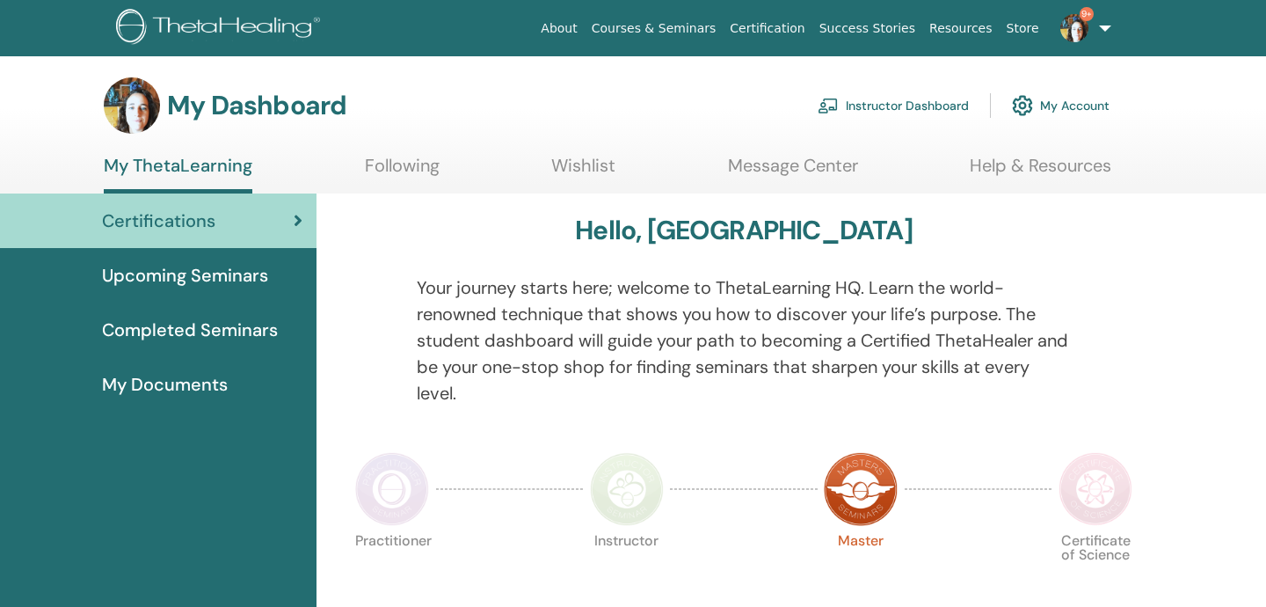
click at [934, 104] on link "Instructor Dashboard" at bounding box center [893, 105] width 151 height 39
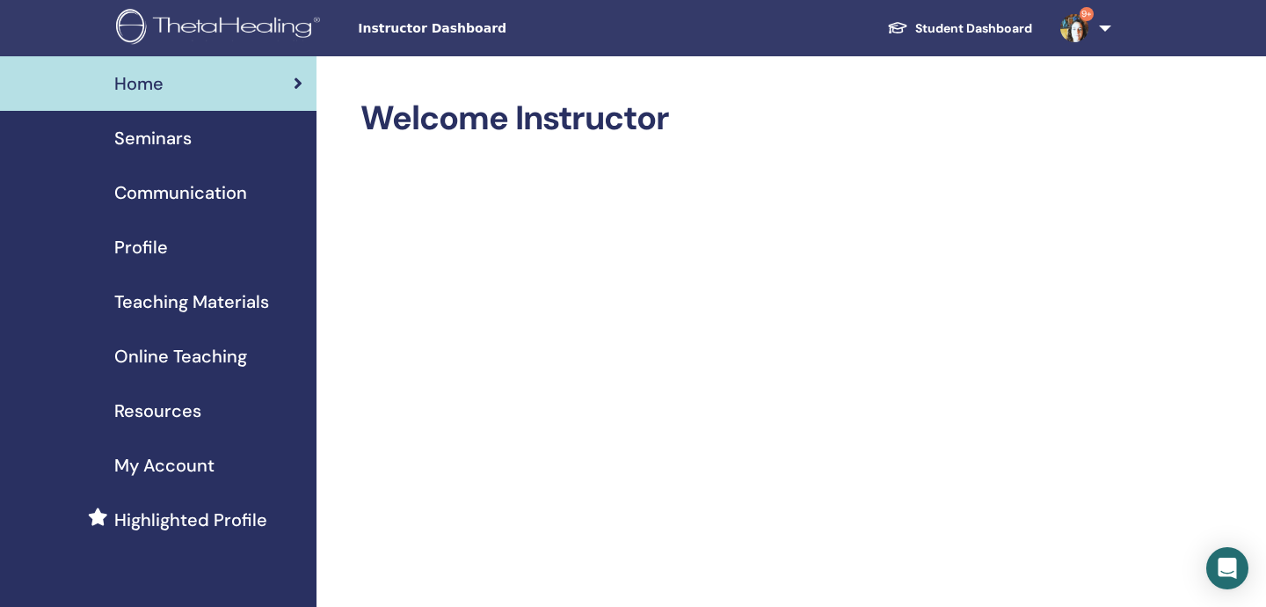
click at [303, 88] on link "Home" at bounding box center [158, 83] width 317 height 55
click at [179, 130] on span "Seminars" at bounding box center [152, 138] width 77 height 26
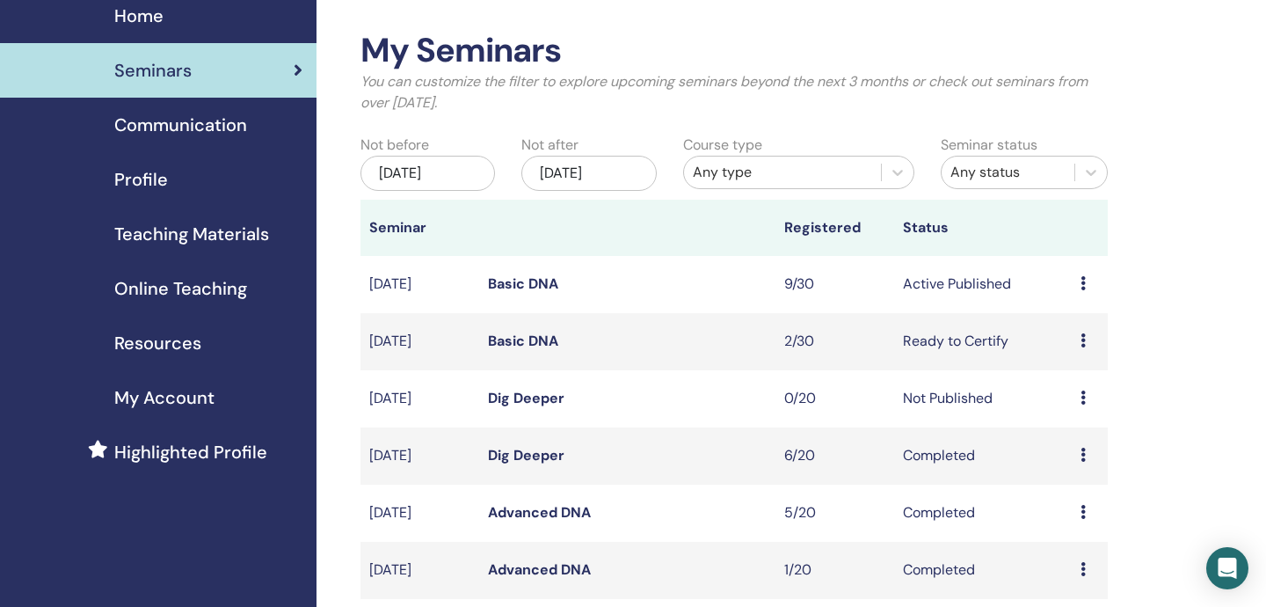
scroll to position [76, 0]
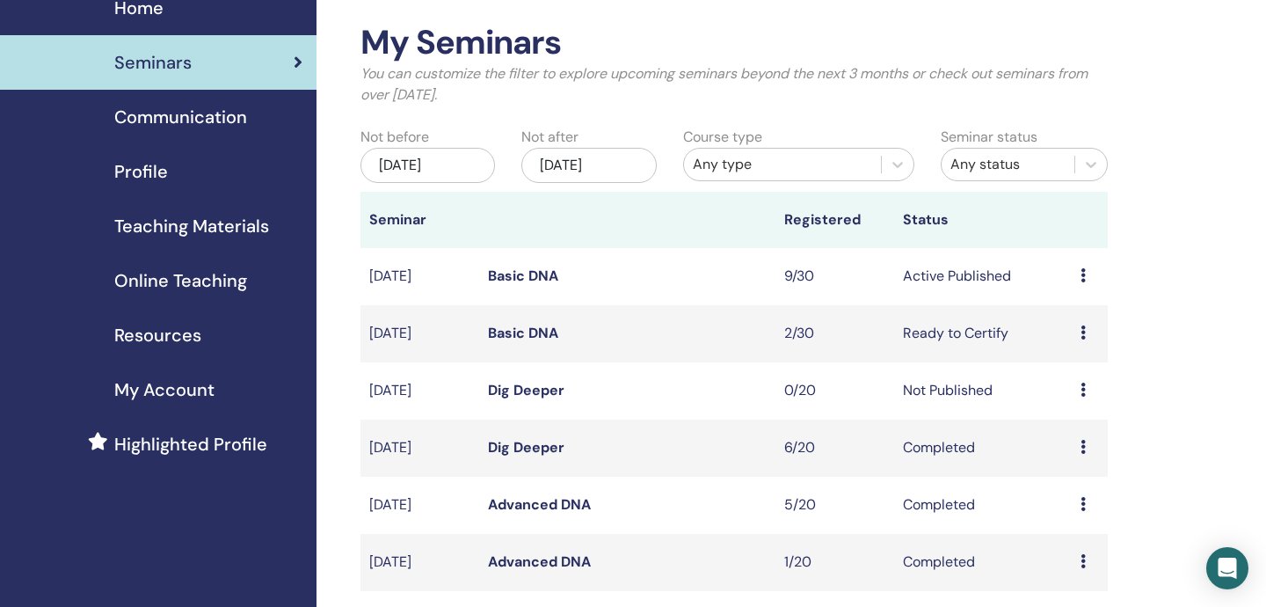
click at [538, 273] on link "Basic DNA" at bounding box center [523, 275] width 70 height 18
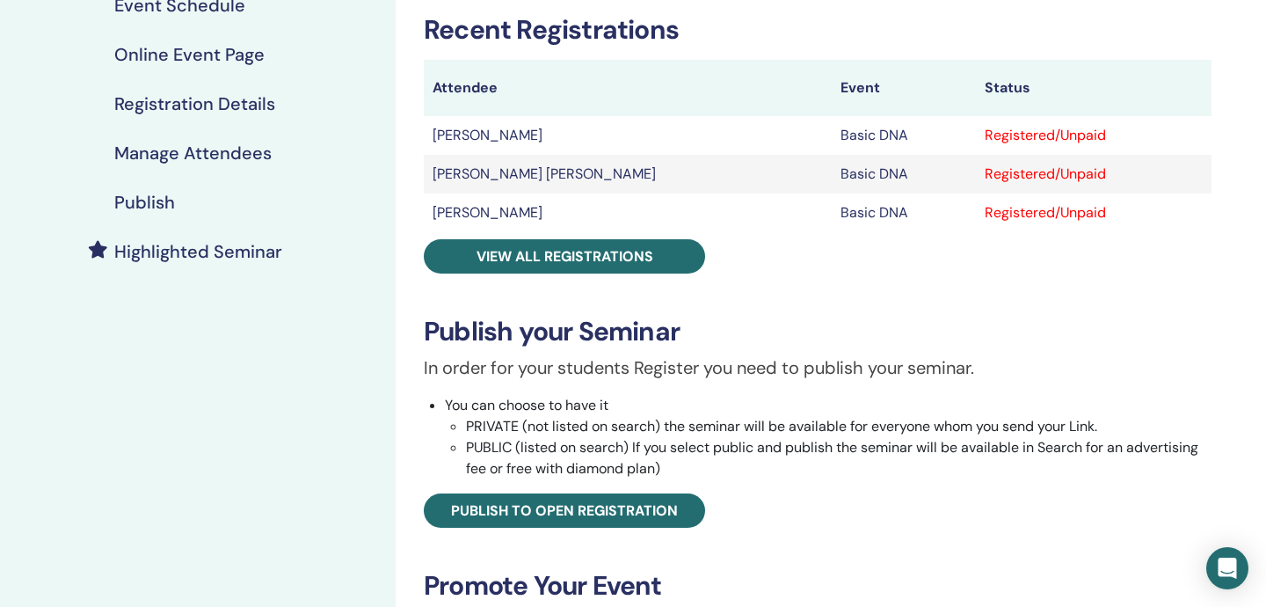
scroll to position [279, 0]
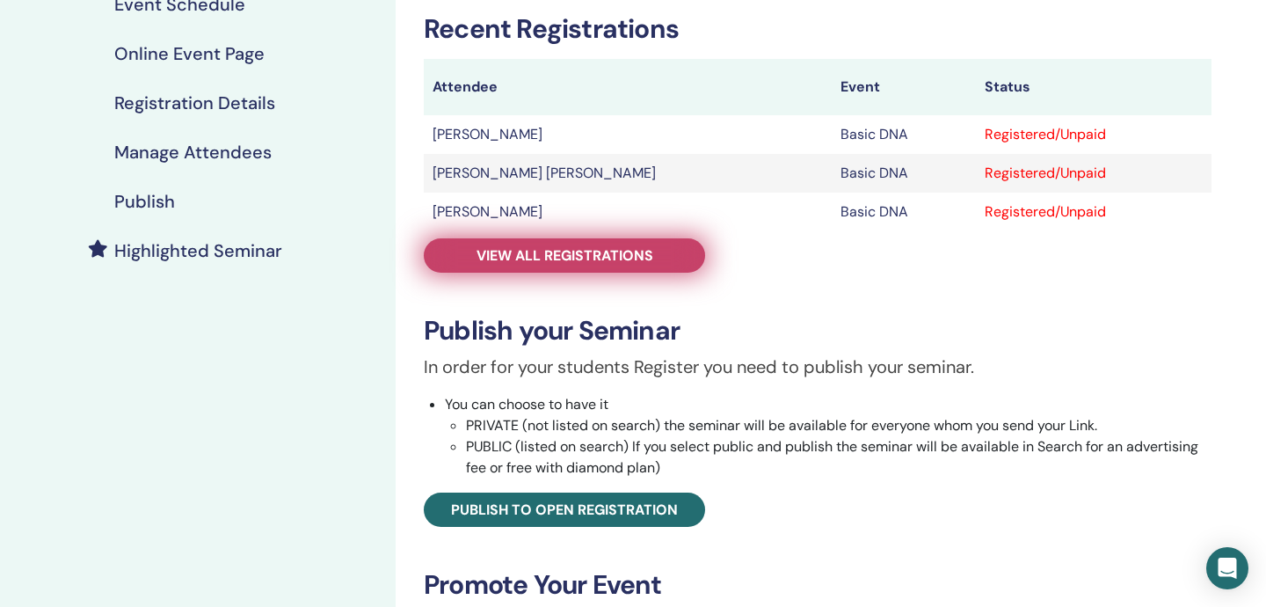
click at [520, 246] on span "View all registrations" at bounding box center [565, 255] width 177 height 18
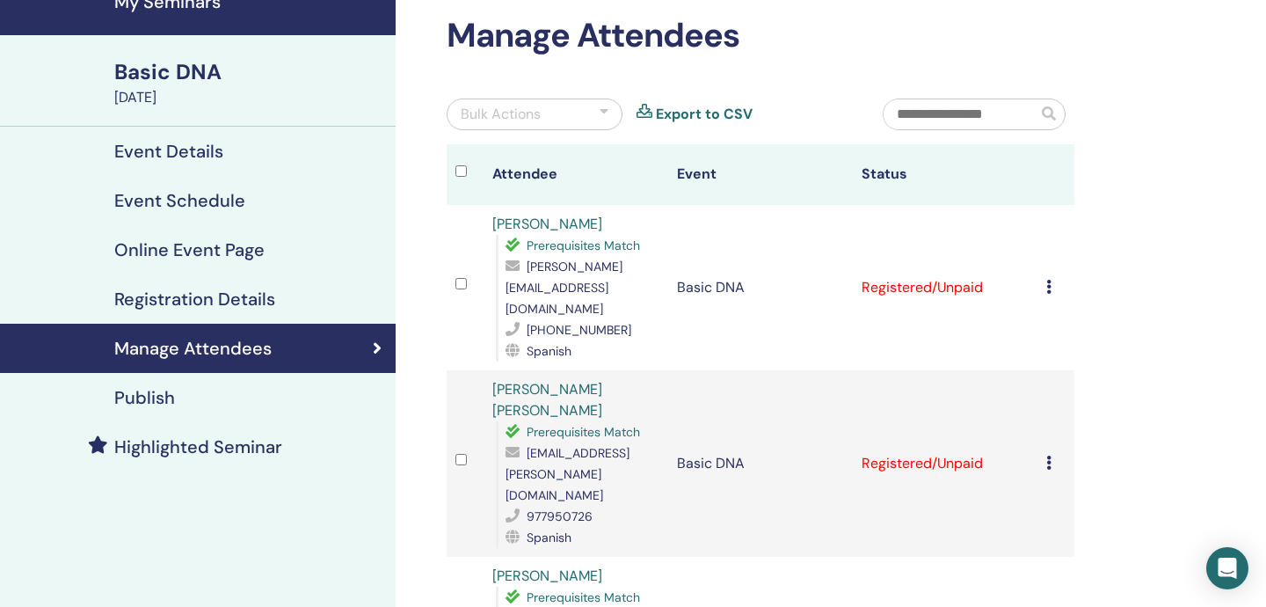
scroll to position [89, 0]
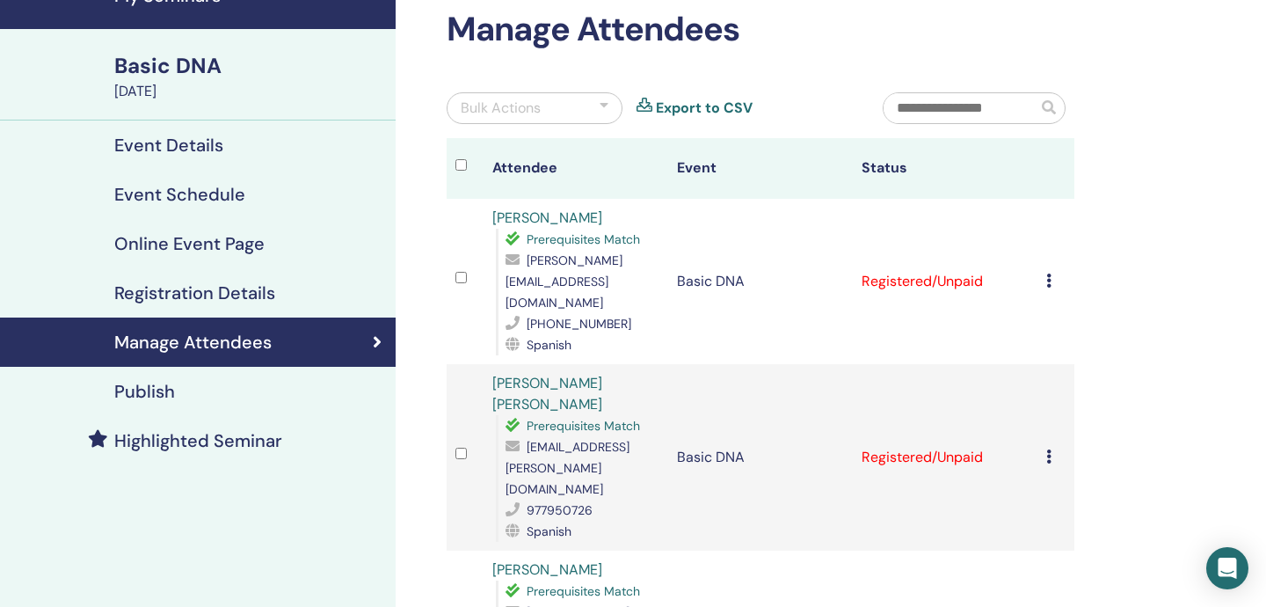
click at [197, 136] on h4 "Event Details" at bounding box center [168, 145] width 109 height 21
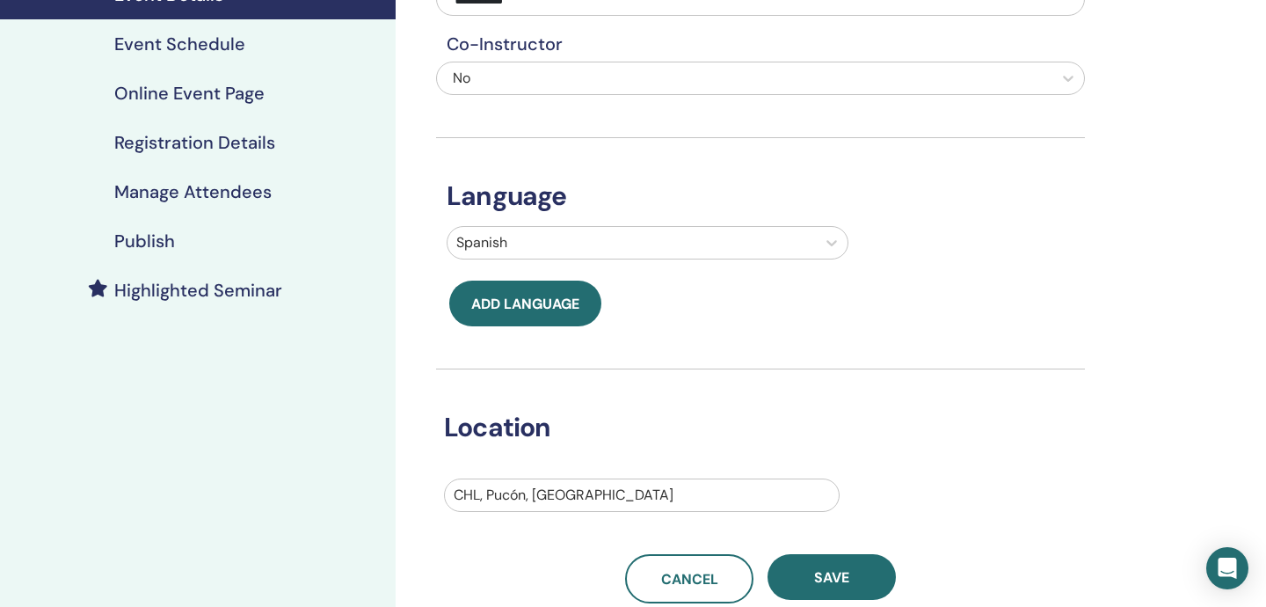
scroll to position [477, 0]
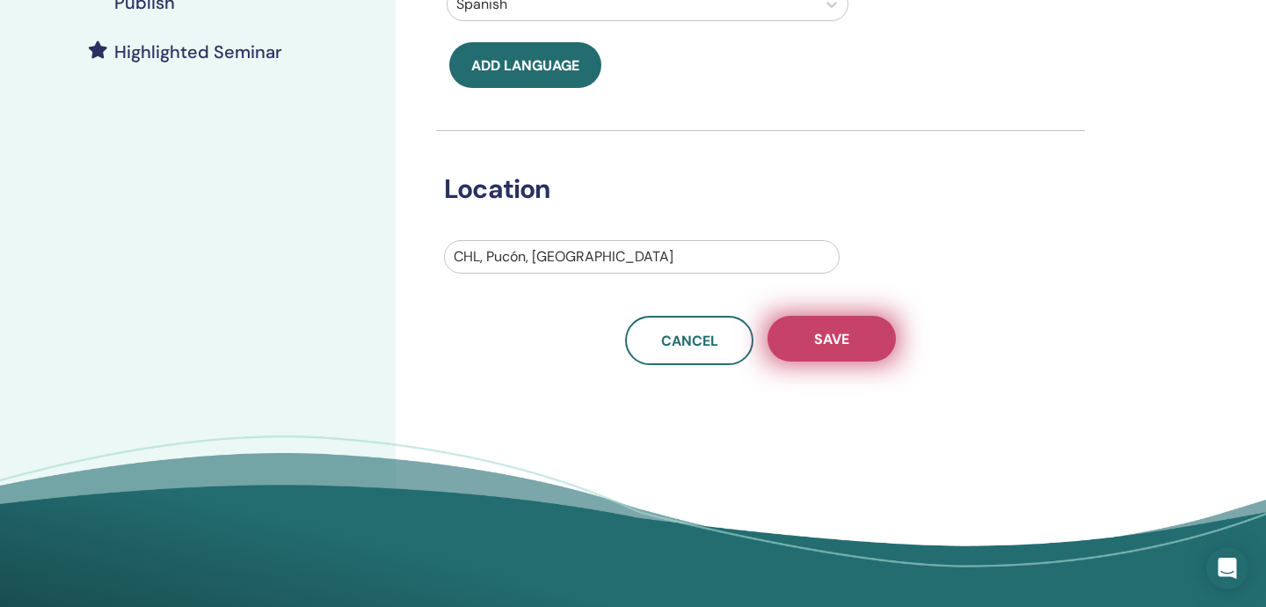
click at [835, 349] on button "Save" at bounding box center [832, 339] width 128 height 46
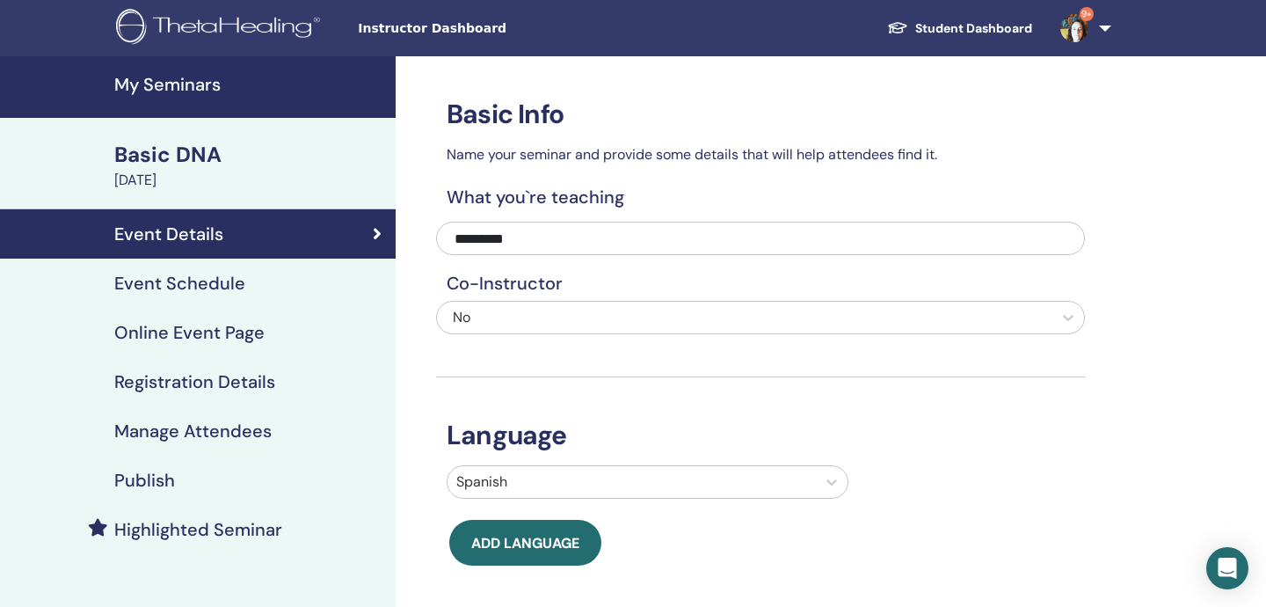
click at [259, 380] on h4 "Registration Details" at bounding box center [194, 381] width 161 height 21
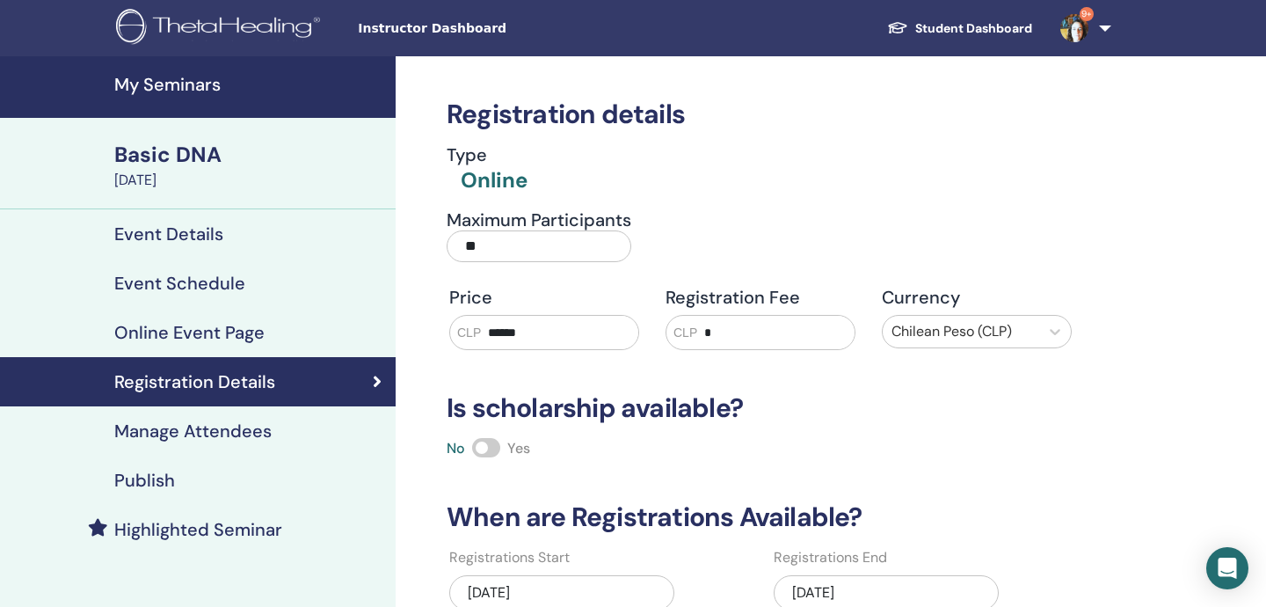
click at [169, 157] on div "Basic DNA" at bounding box center [249, 155] width 271 height 30
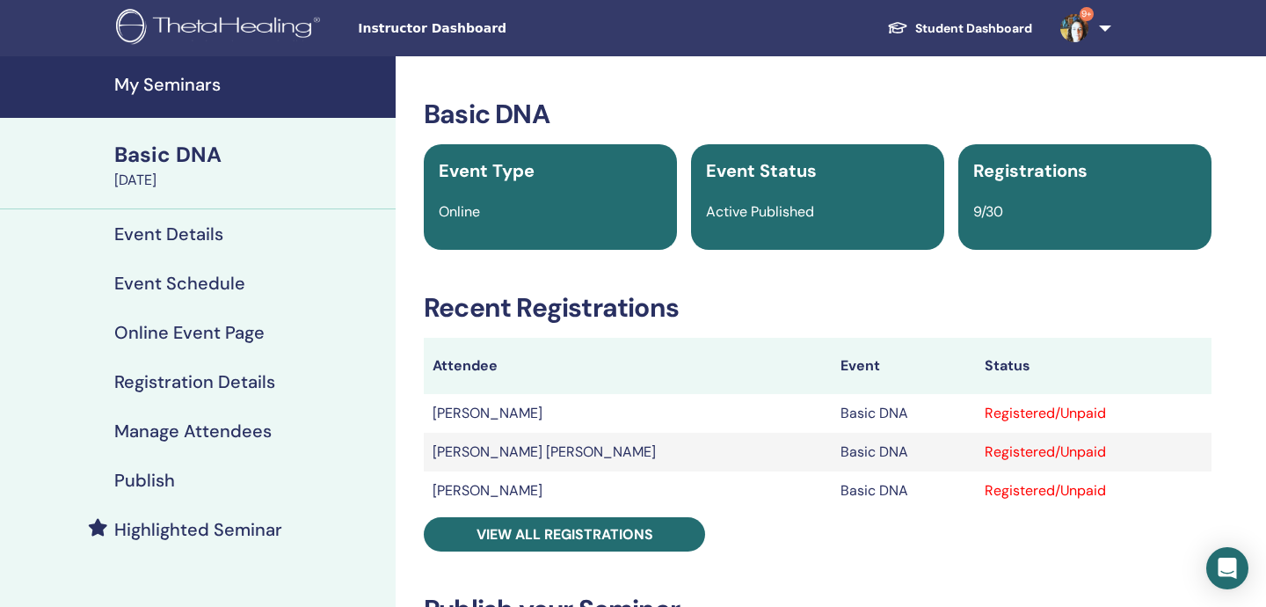
click at [169, 157] on div "Basic DNA" at bounding box center [249, 155] width 271 height 30
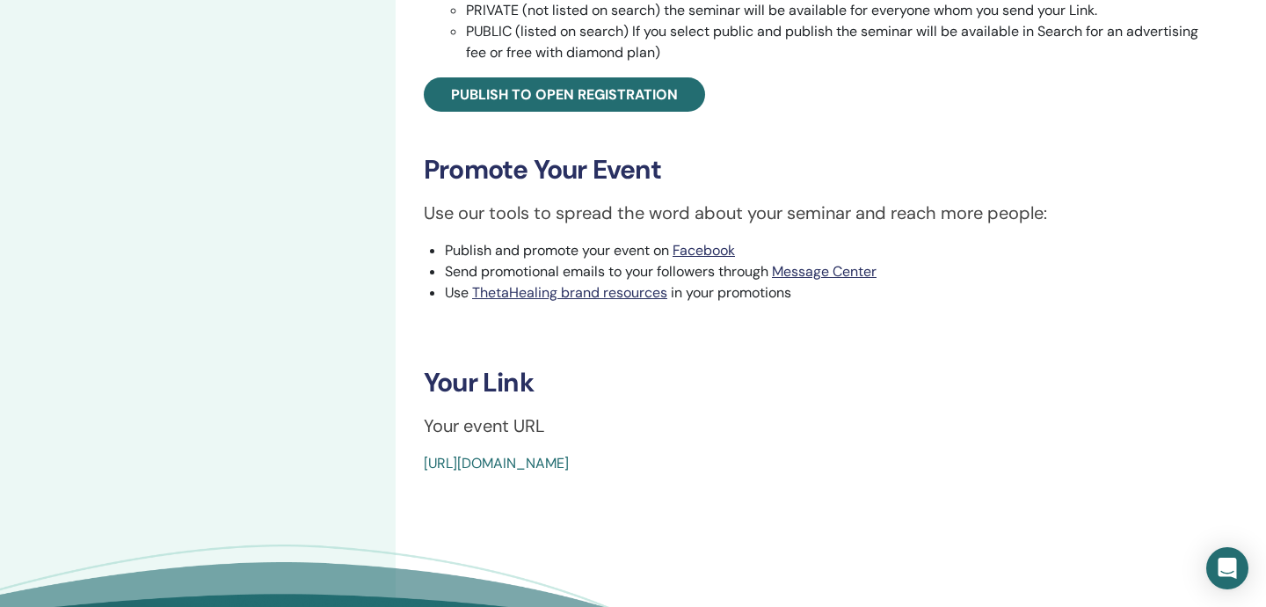
scroll to position [678, 0]
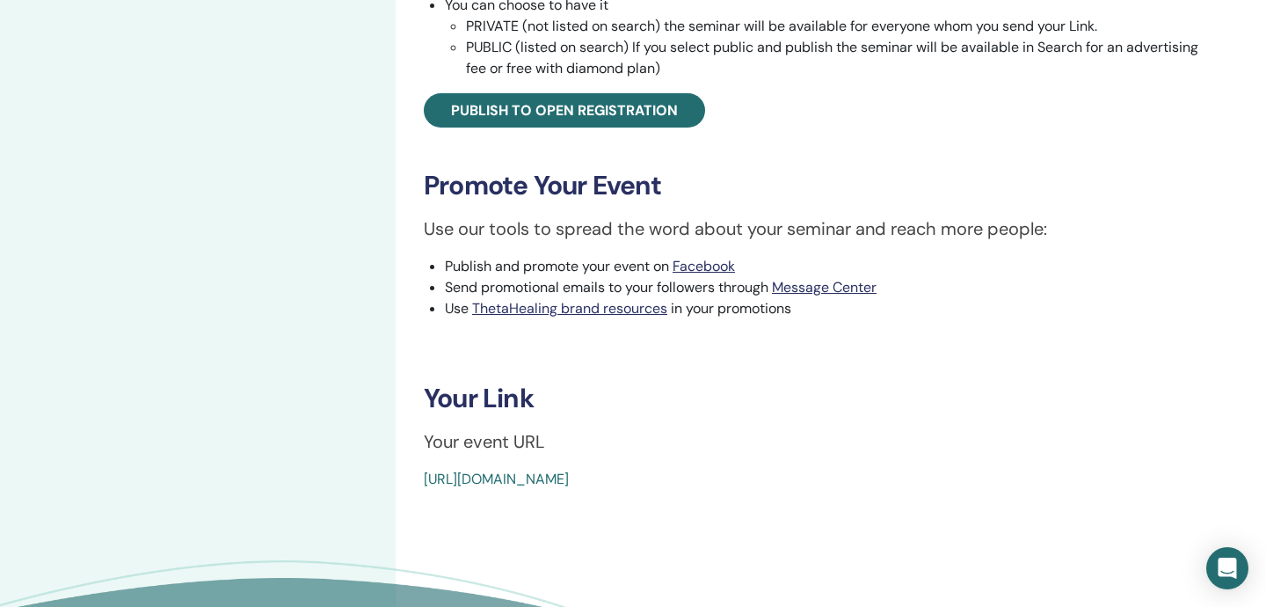
click at [569, 483] on link "[URL][DOMAIN_NAME]" at bounding box center [496, 479] width 145 height 18
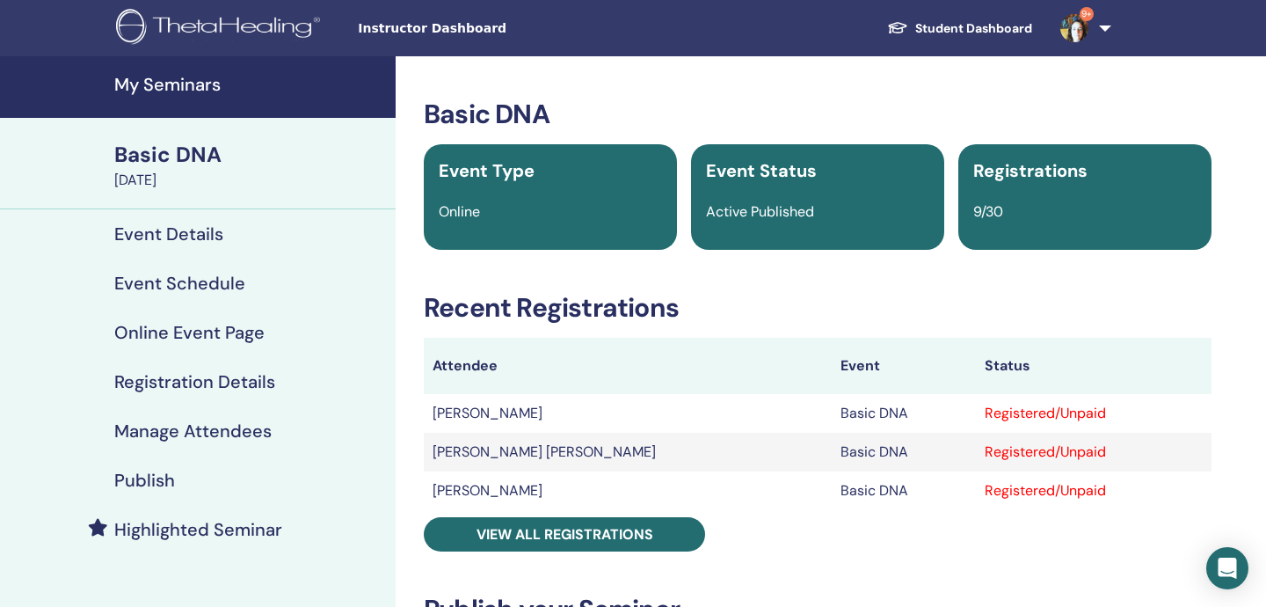
scroll to position [419, 0]
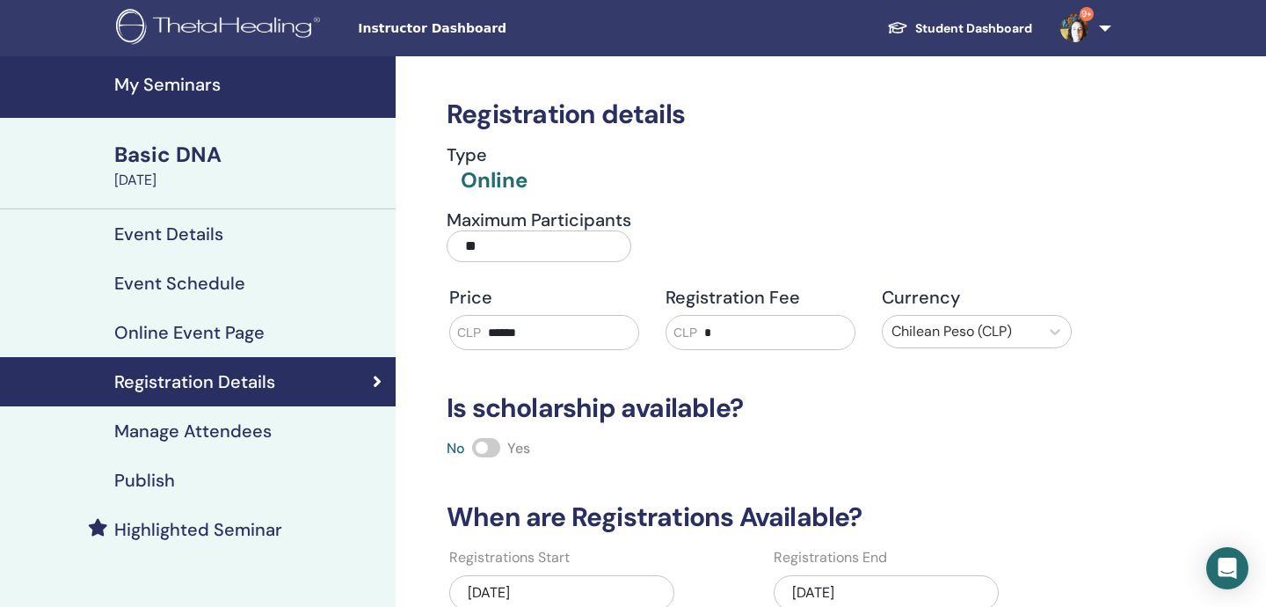
scroll to position [54, 0]
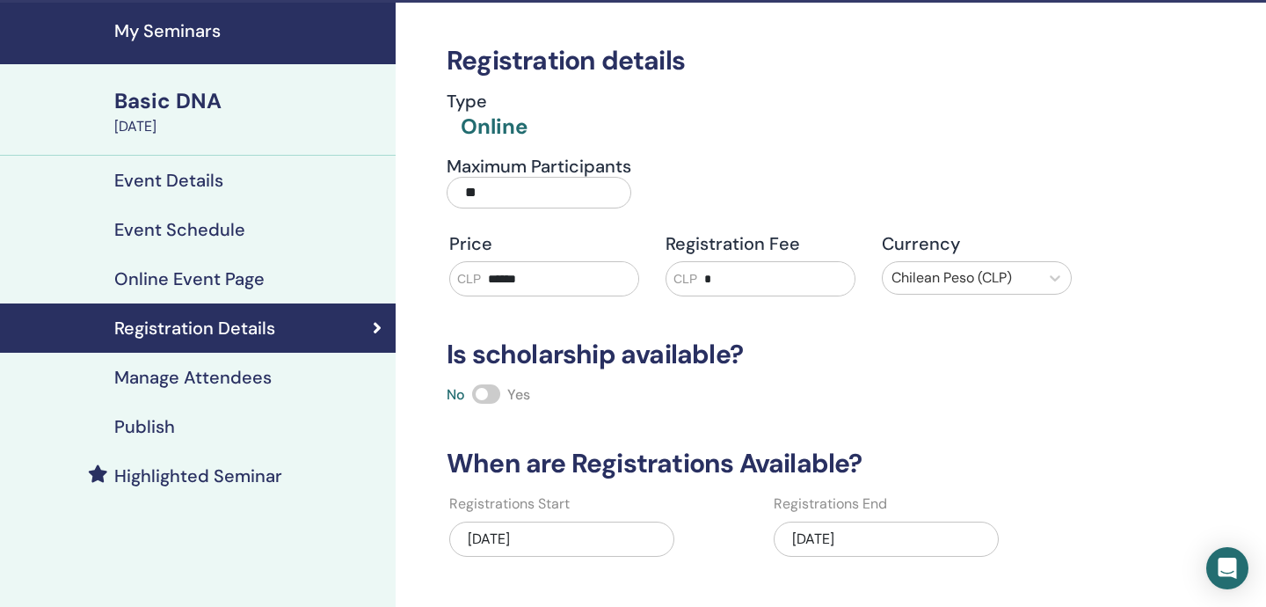
click at [157, 179] on h4 "Event Details" at bounding box center [168, 180] width 109 height 21
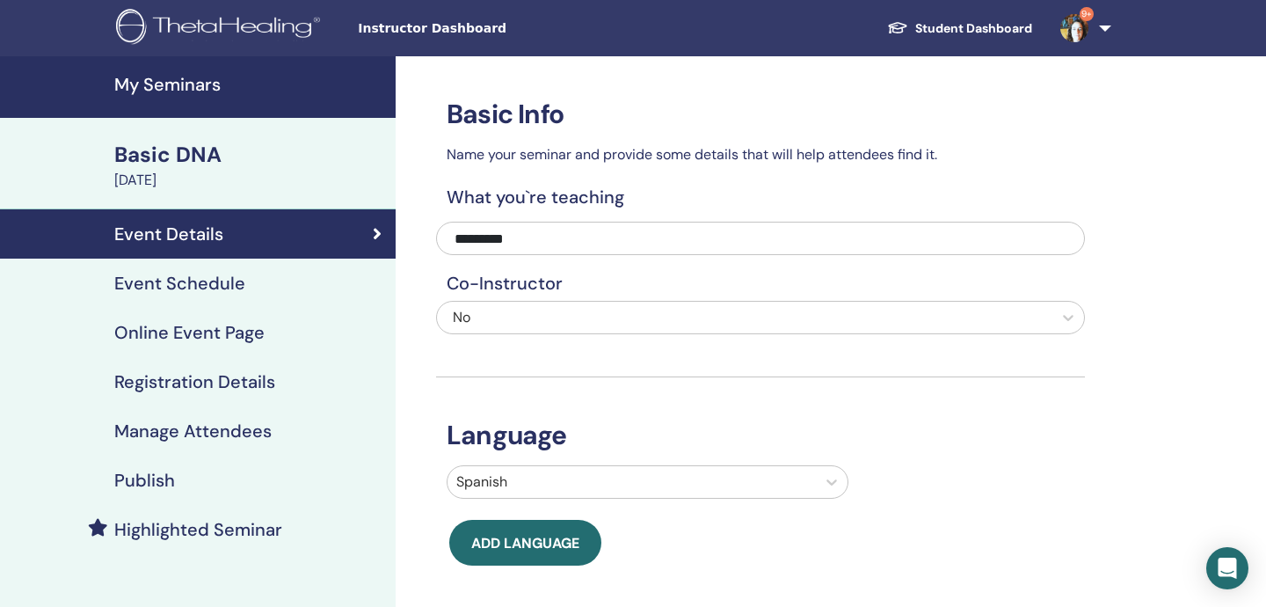
click at [186, 437] on h4 "Manage Attendees" at bounding box center [192, 430] width 157 height 21
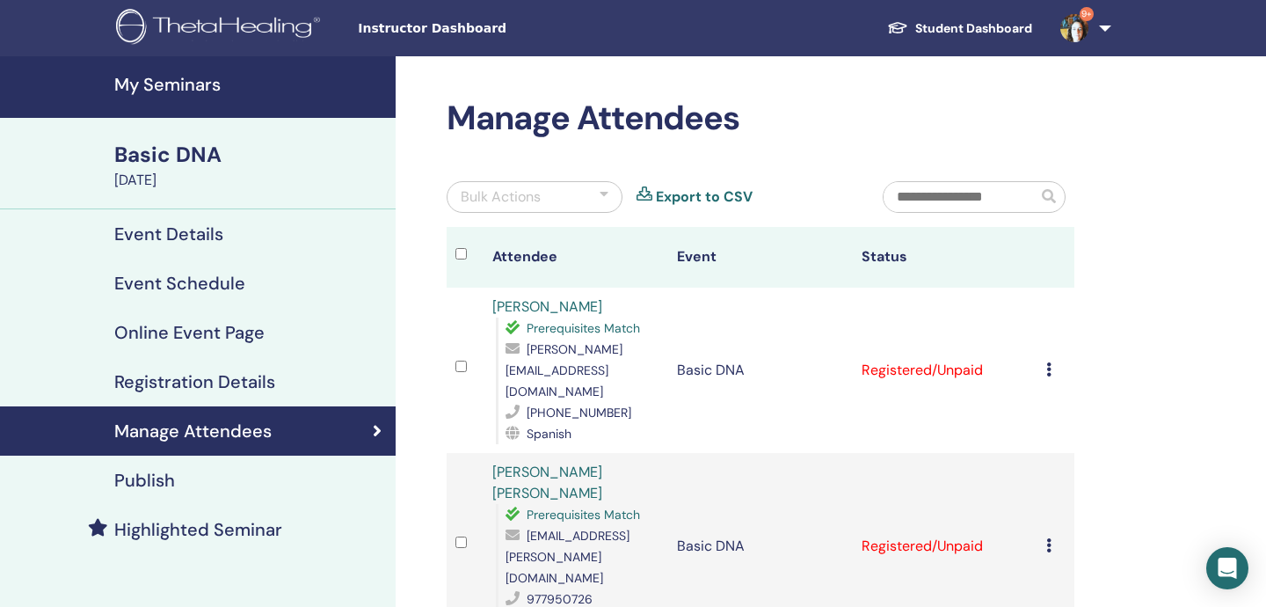
click at [1046, 362] on icon at bounding box center [1048, 369] width 5 height 14
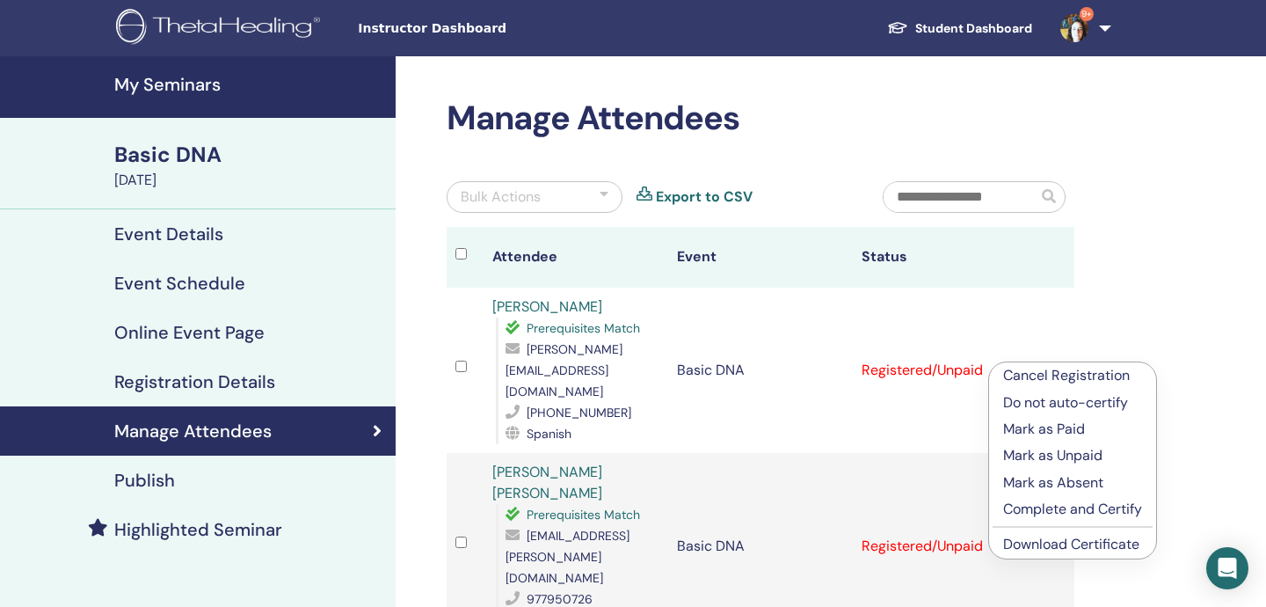
click at [1052, 511] on p "Complete and Certify" at bounding box center [1072, 509] width 139 height 21
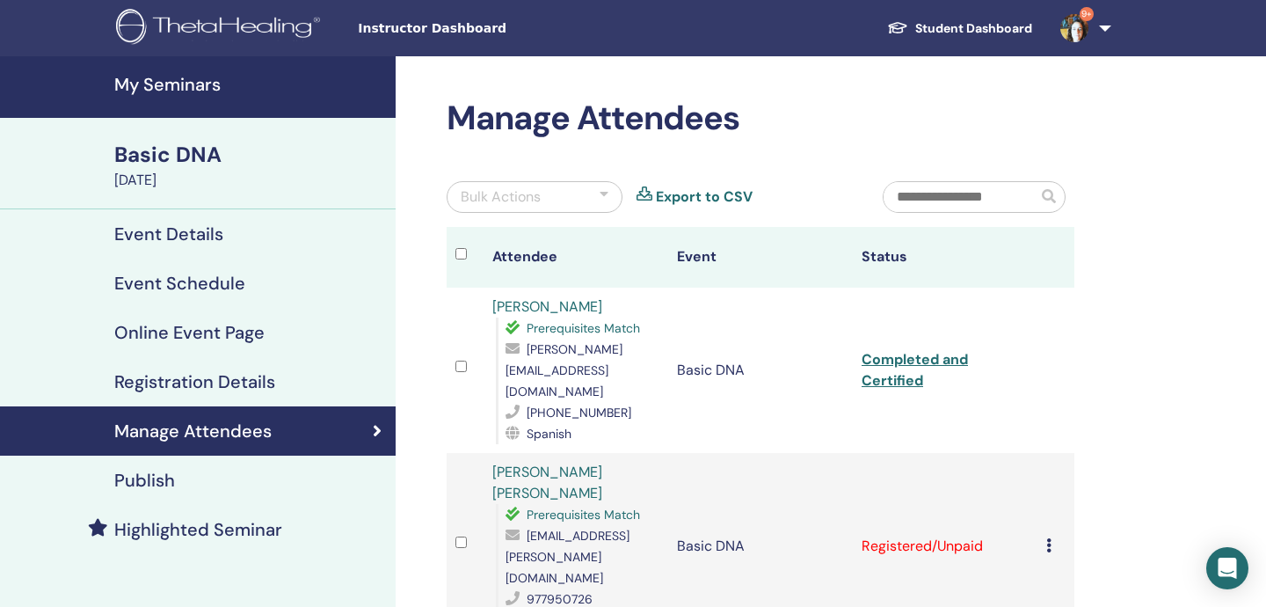
click at [1047, 538] on icon at bounding box center [1048, 545] width 5 height 14
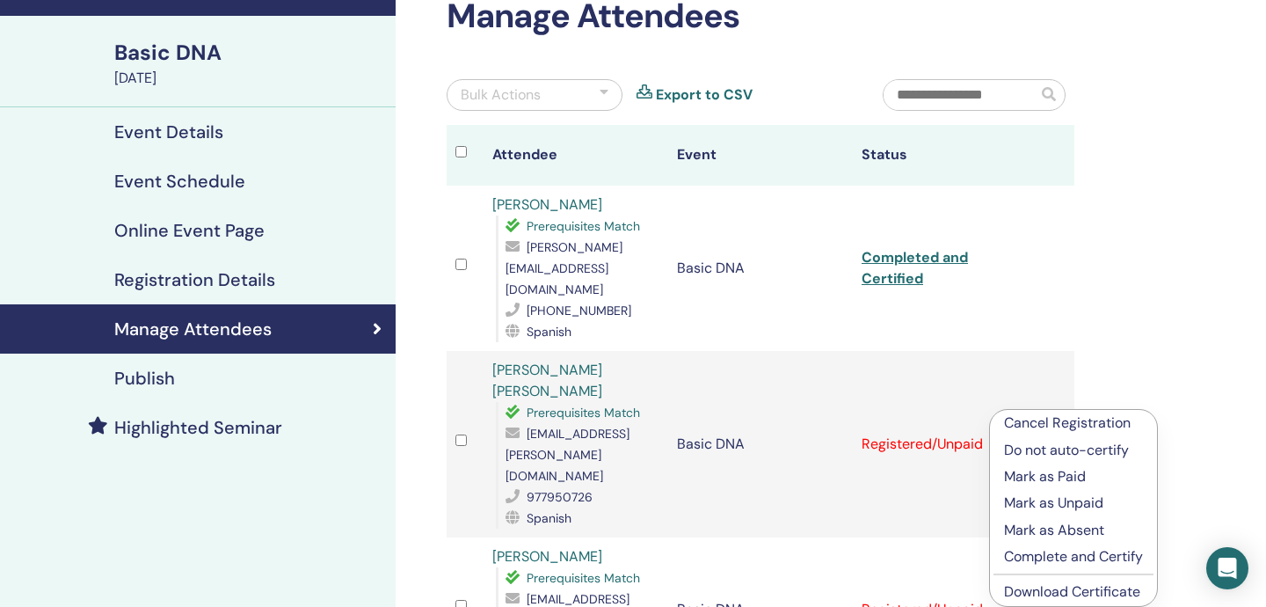
scroll to position [113, 0]
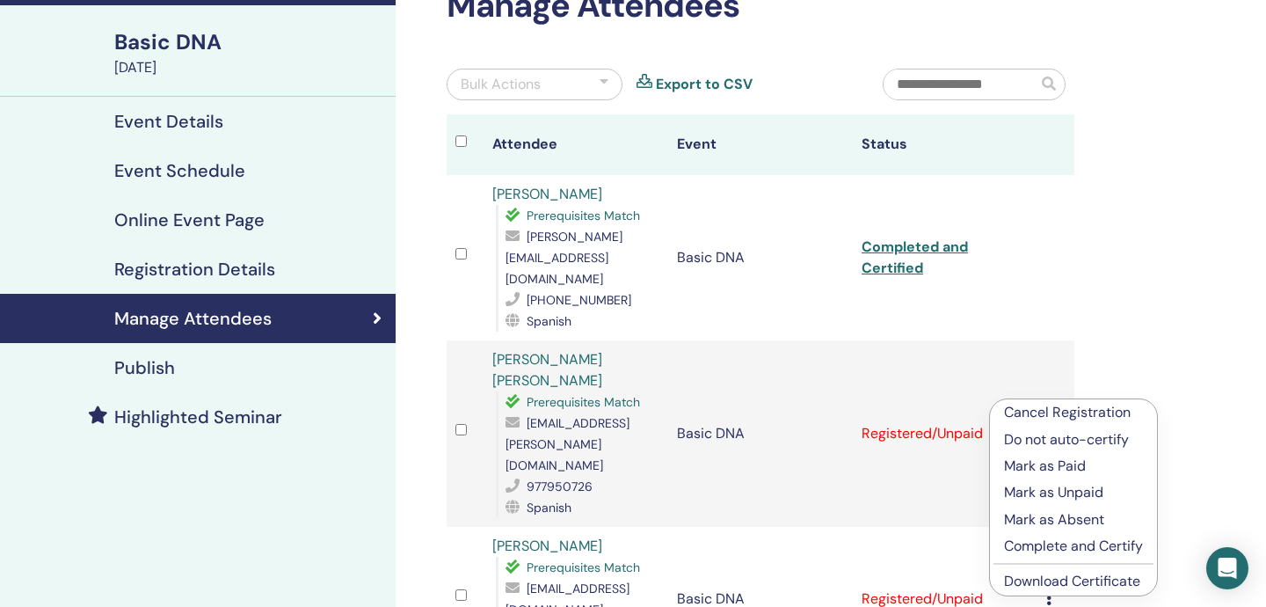
click at [1065, 550] on p "Complete and Certify" at bounding box center [1073, 546] width 139 height 21
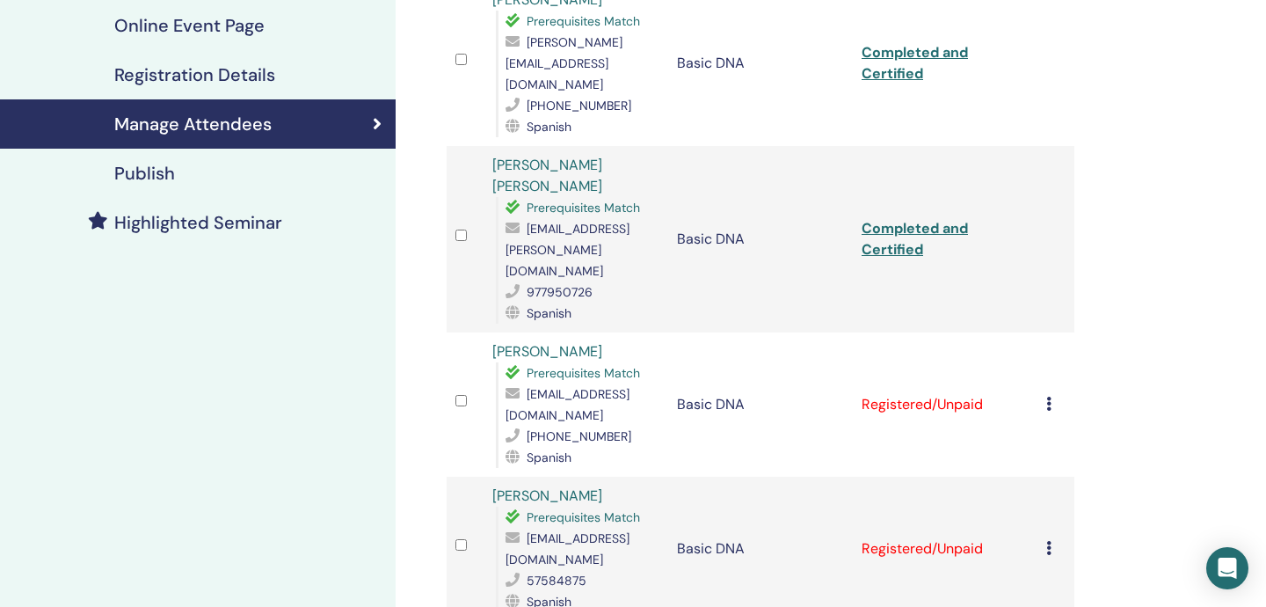
scroll to position [318, 0]
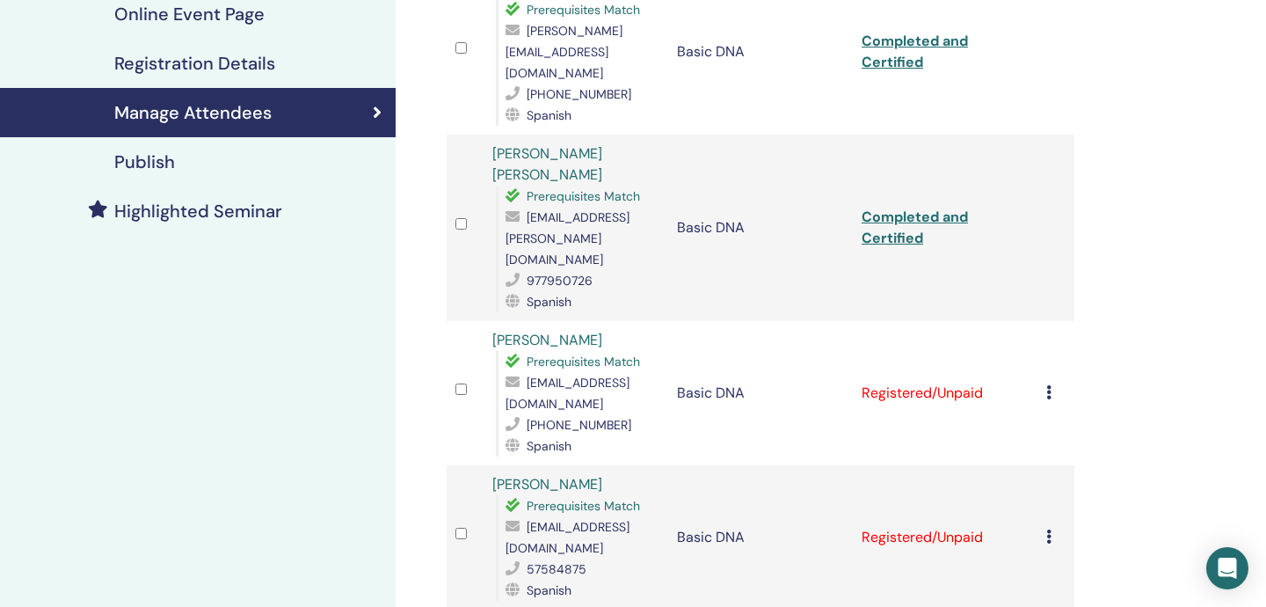
click at [1048, 385] on icon at bounding box center [1048, 392] width 5 height 14
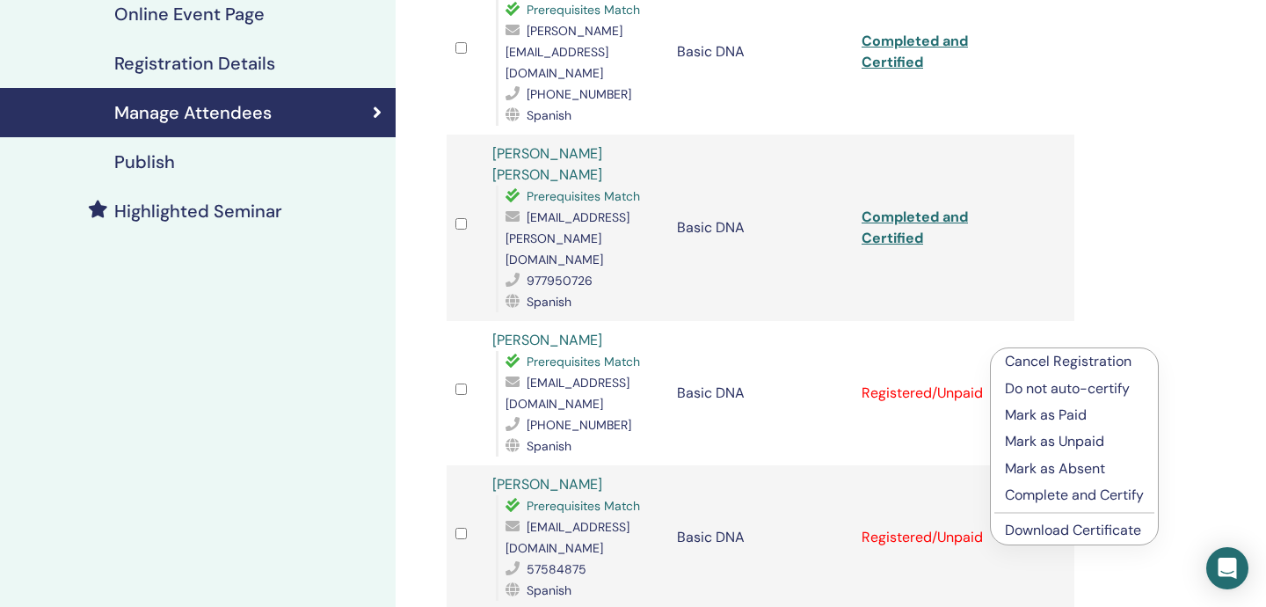
click at [1048, 498] on p "Complete and Certify" at bounding box center [1074, 495] width 139 height 21
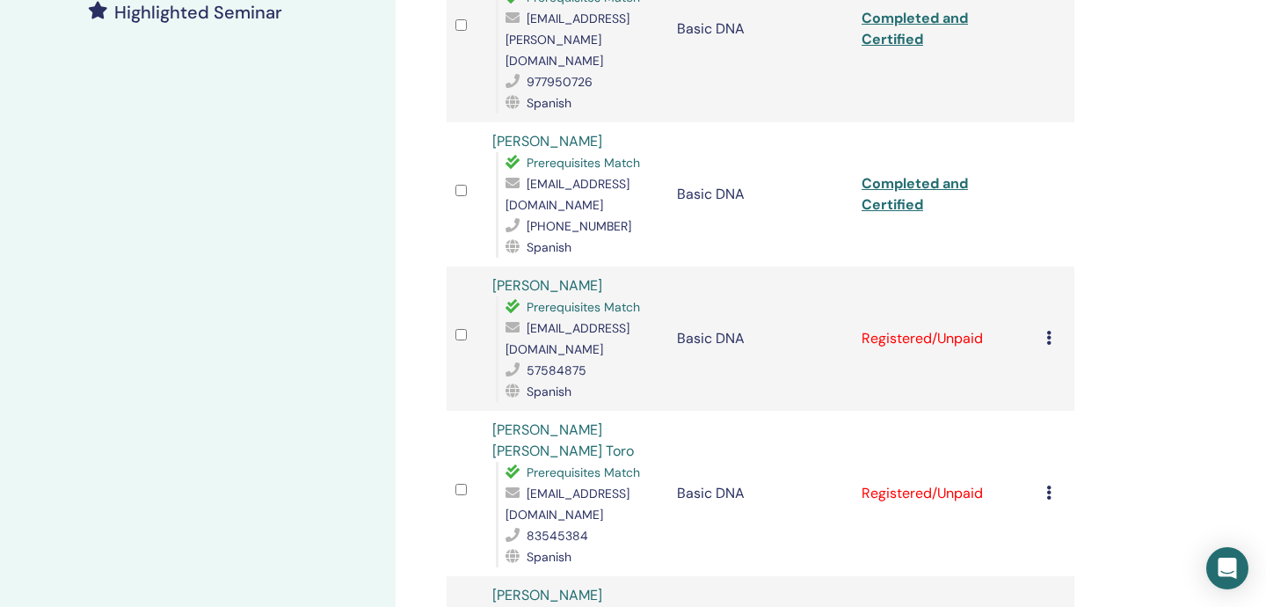
scroll to position [518, 0]
click at [1045, 310] on td "Cancel Registration Do not auto-certify Mark as Paid Mark as Unpaid Mark as Abs…" at bounding box center [1056, 338] width 37 height 144
click at [1054, 327] on div "Cancel Registration Do not auto-certify Mark as Paid Mark as Unpaid Mark as Abs…" at bounding box center [1055, 337] width 19 height 21
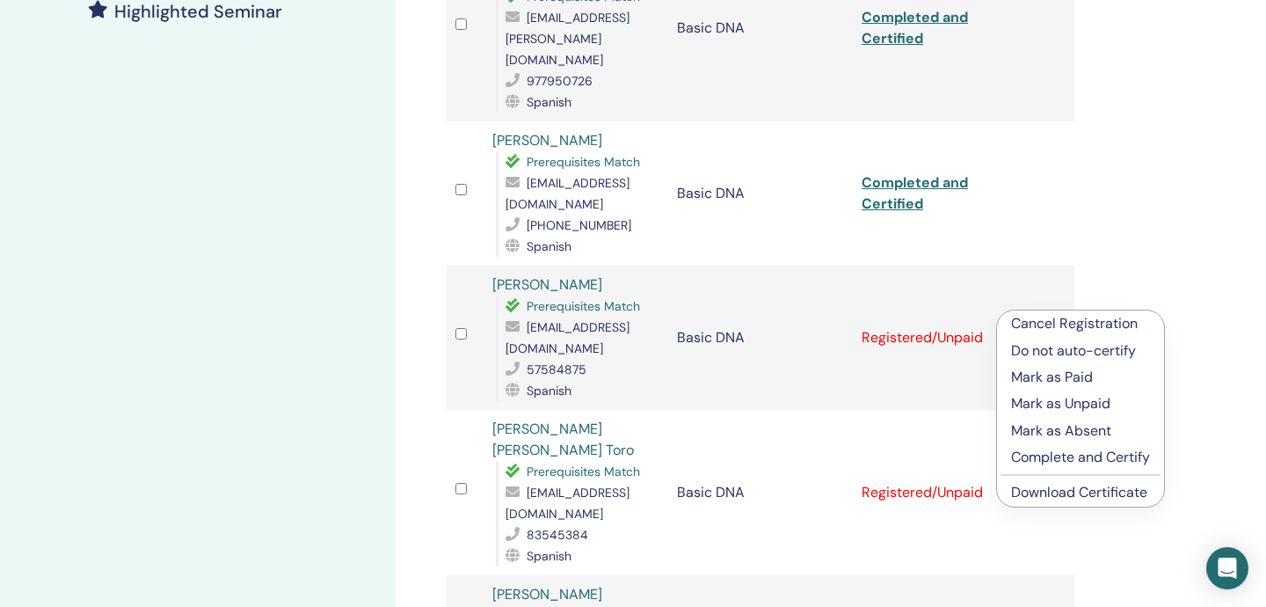
click at [1058, 454] on p "Complete and Certify" at bounding box center [1080, 457] width 139 height 21
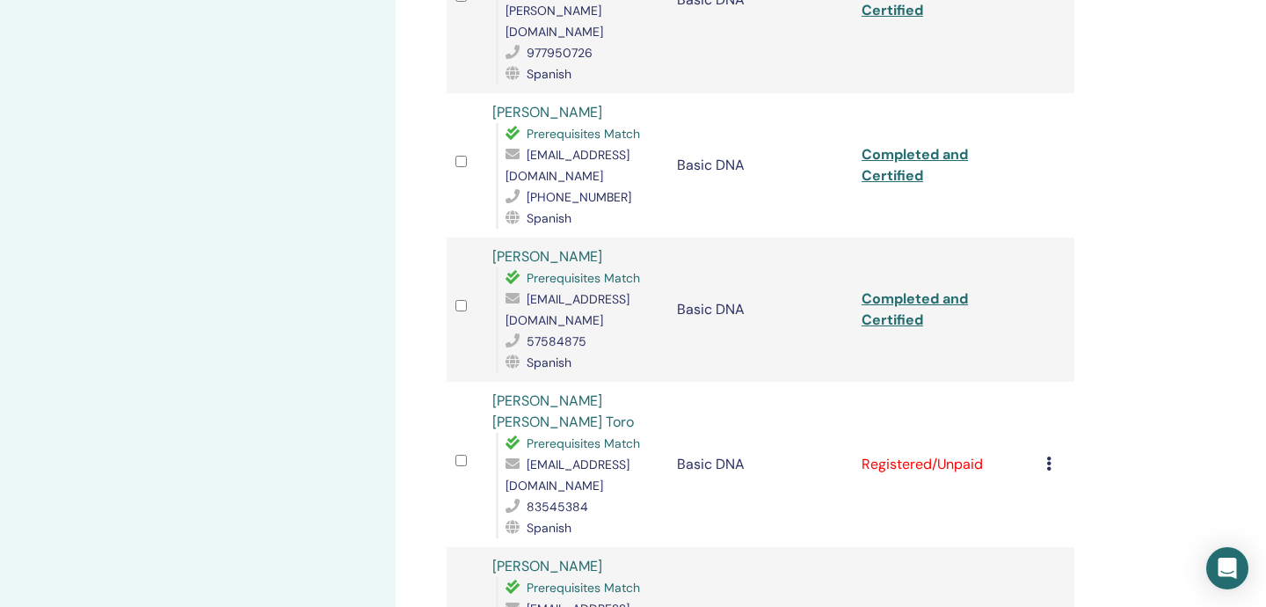
scroll to position [559, 0]
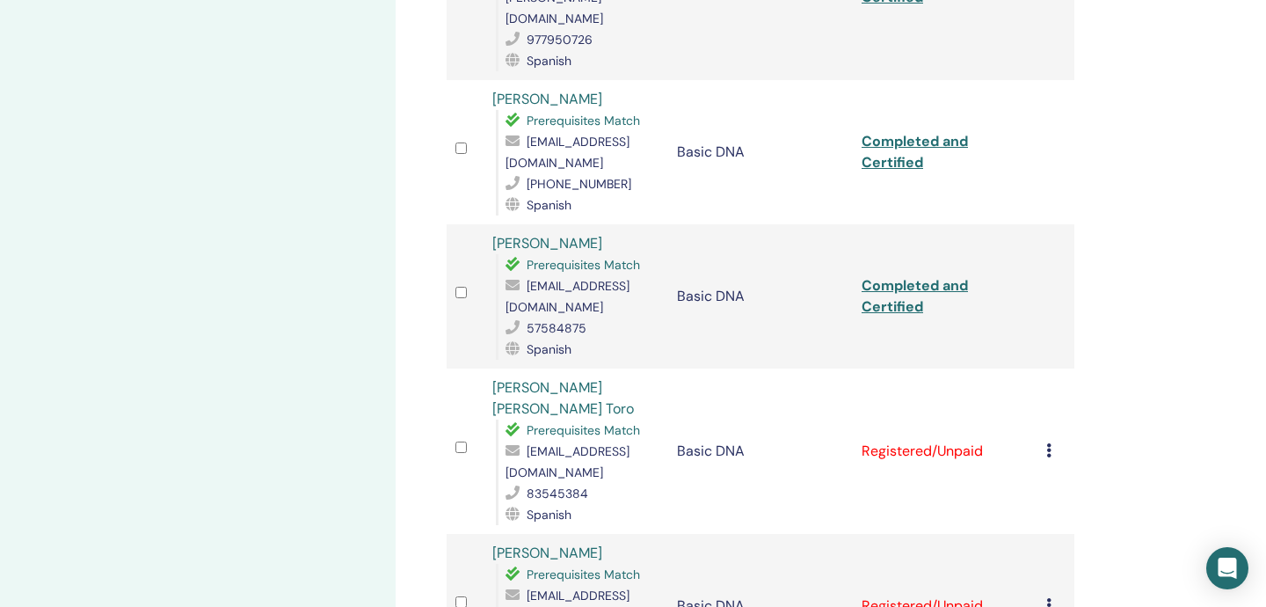
click at [1050, 443] on icon at bounding box center [1048, 450] width 5 height 14
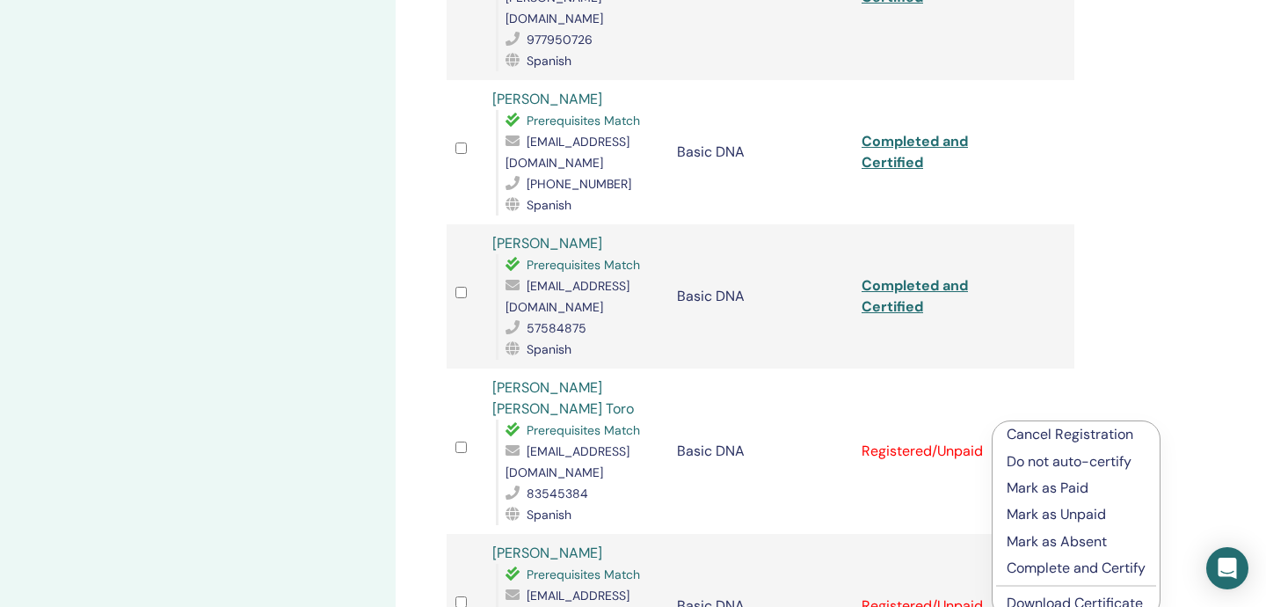
click at [1051, 434] on p "Cancel Registration" at bounding box center [1076, 434] width 139 height 21
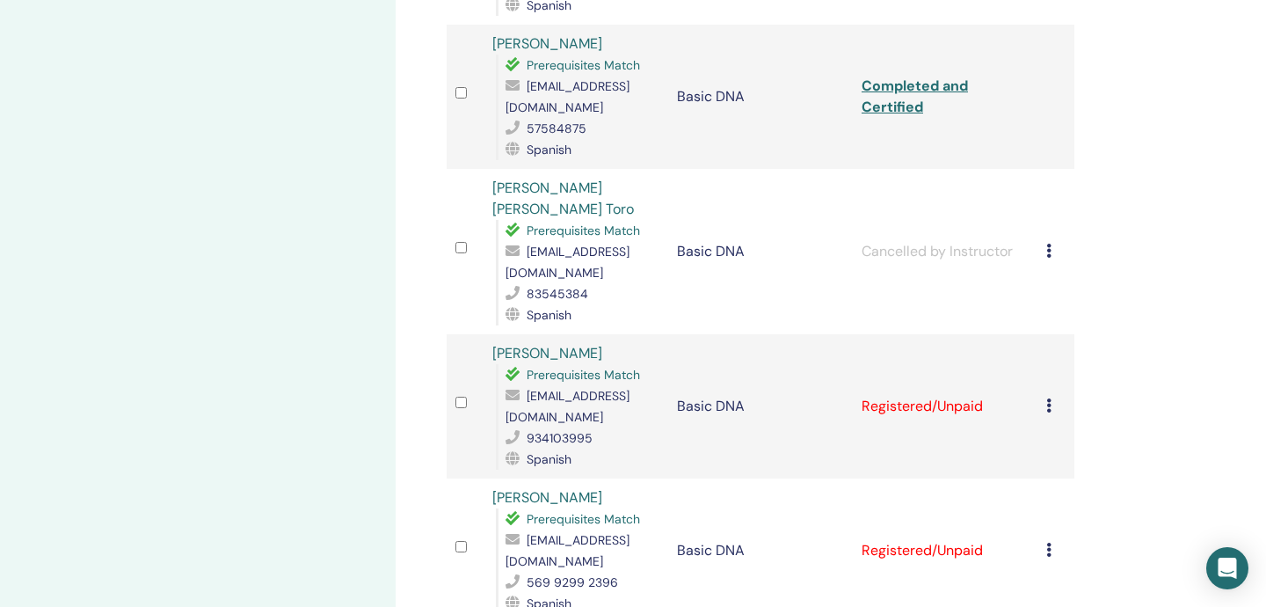
scroll to position [765, 0]
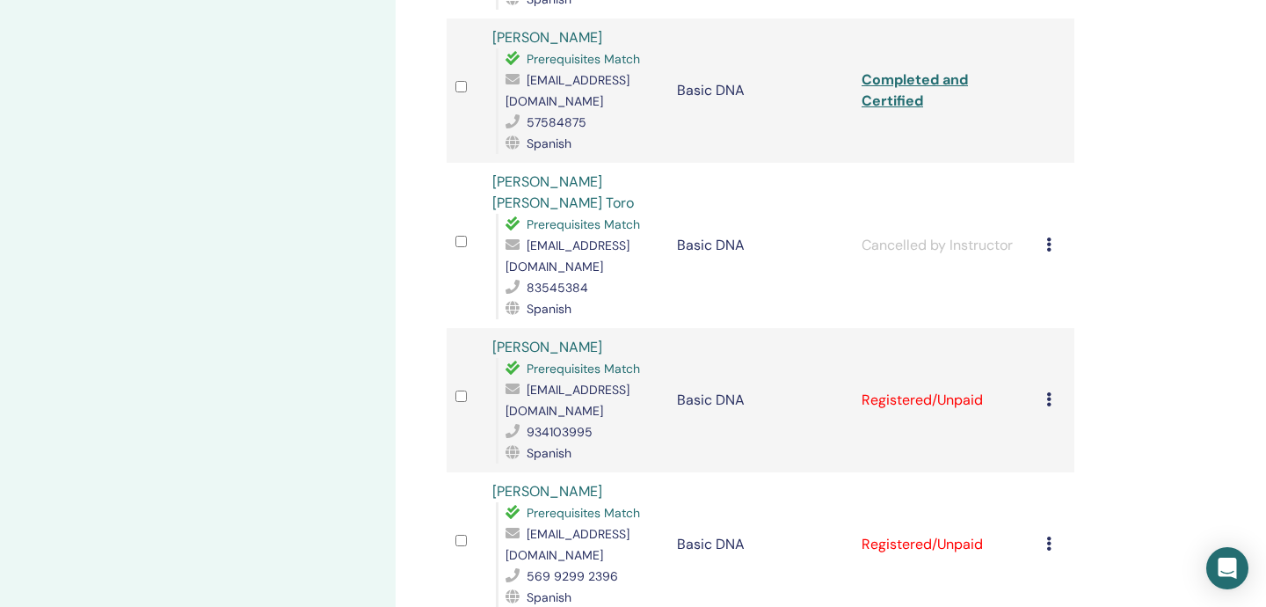
click at [1049, 390] on div "Cancel Registration Do not auto-certify Mark as Paid Mark as Unpaid Mark as Abs…" at bounding box center [1055, 400] width 19 height 21
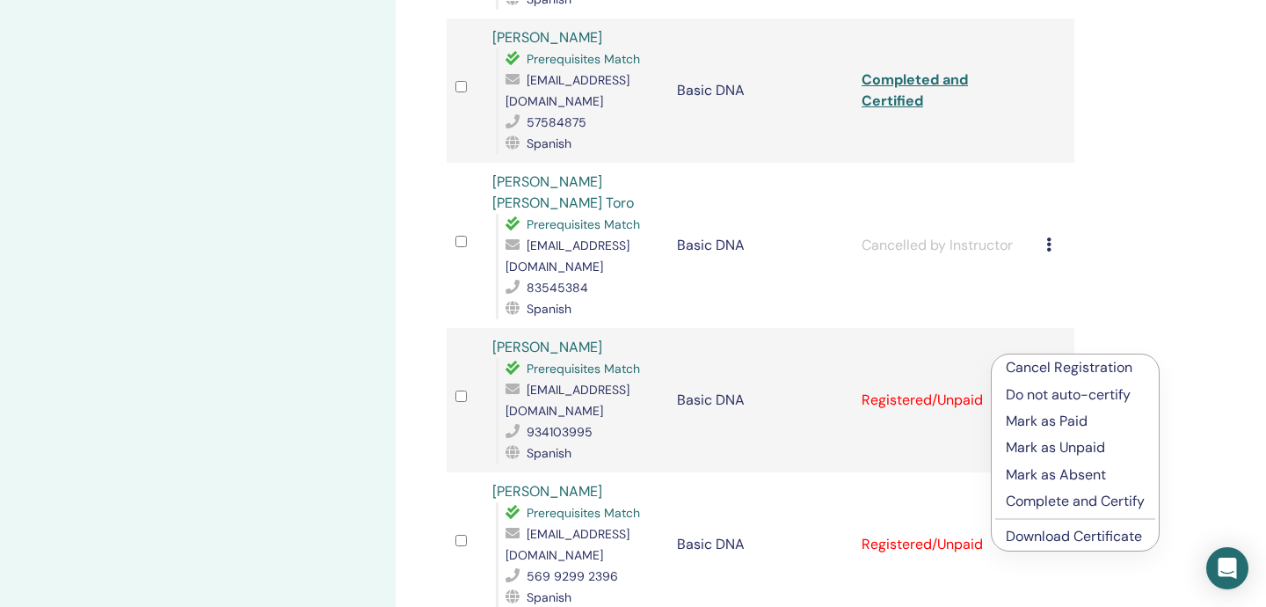
click at [1064, 501] on p "Complete and Certify" at bounding box center [1075, 501] width 139 height 21
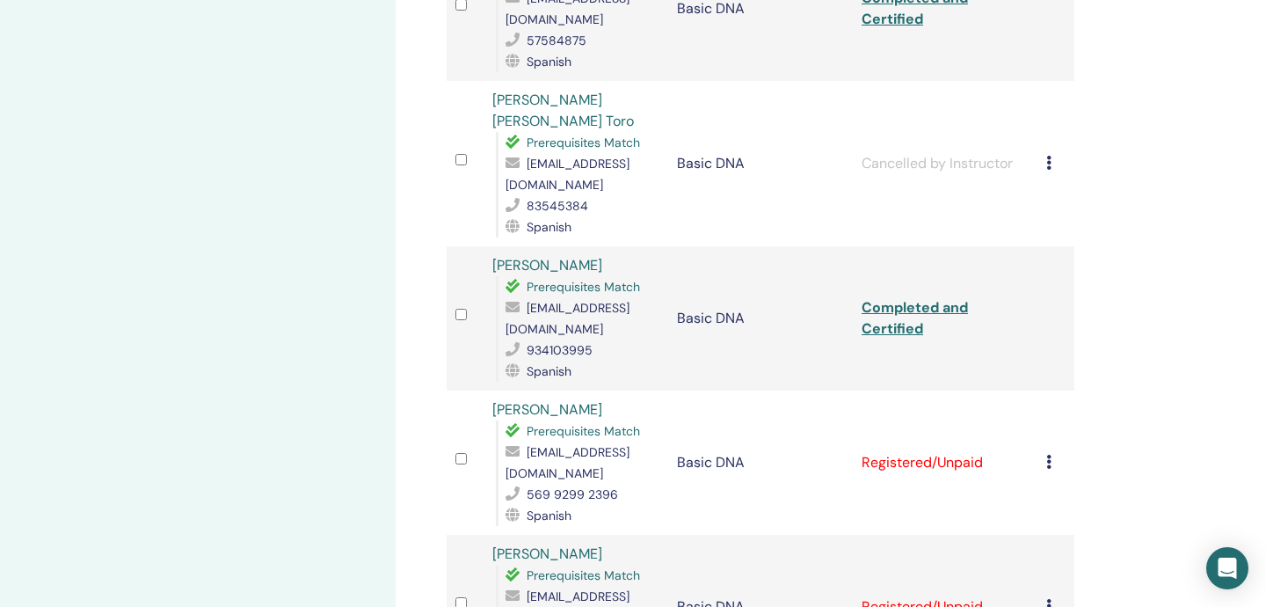
scroll to position [854, 0]
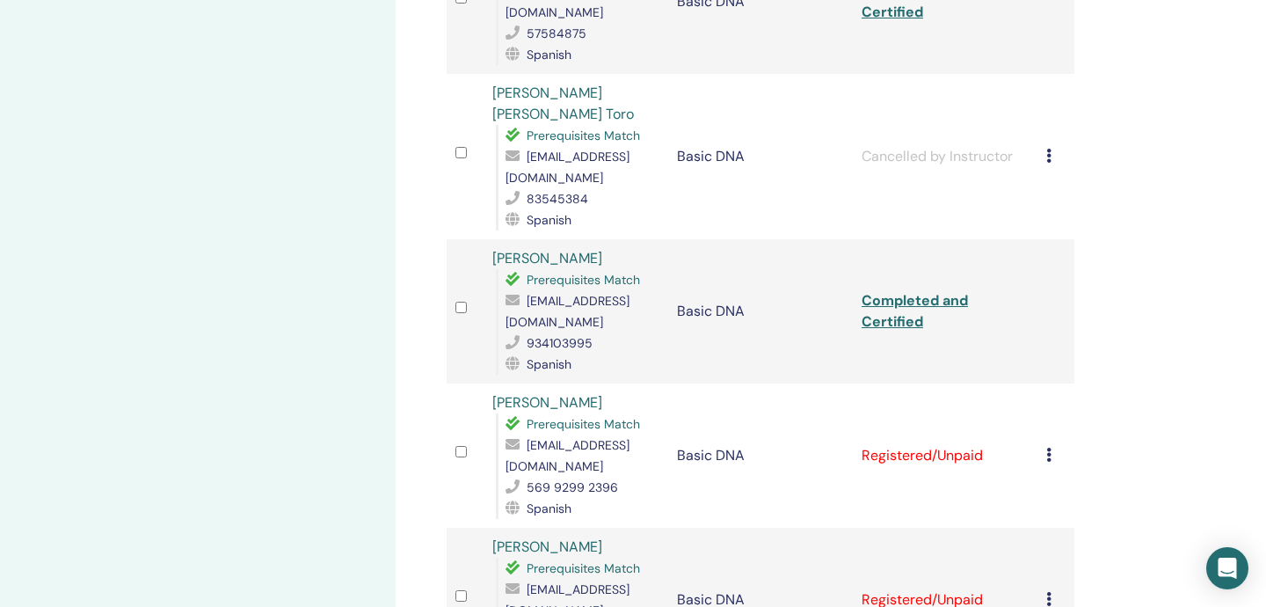
click at [1048, 448] on icon at bounding box center [1048, 455] width 5 height 14
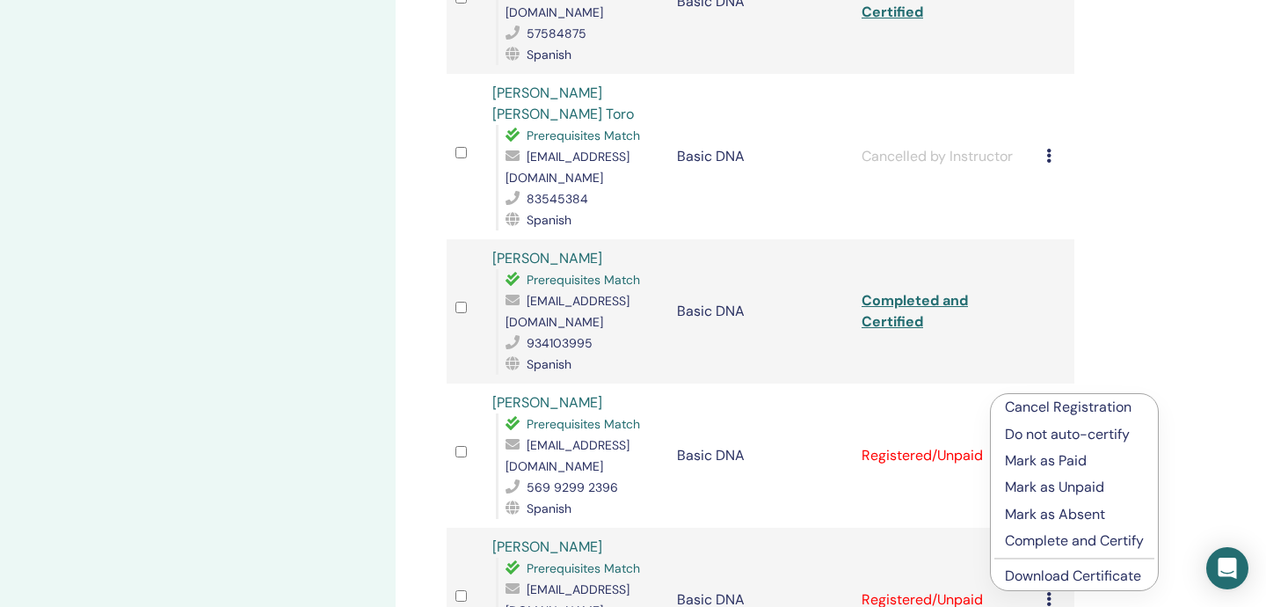
click at [1053, 541] on p "Complete and Certify" at bounding box center [1074, 540] width 139 height 21
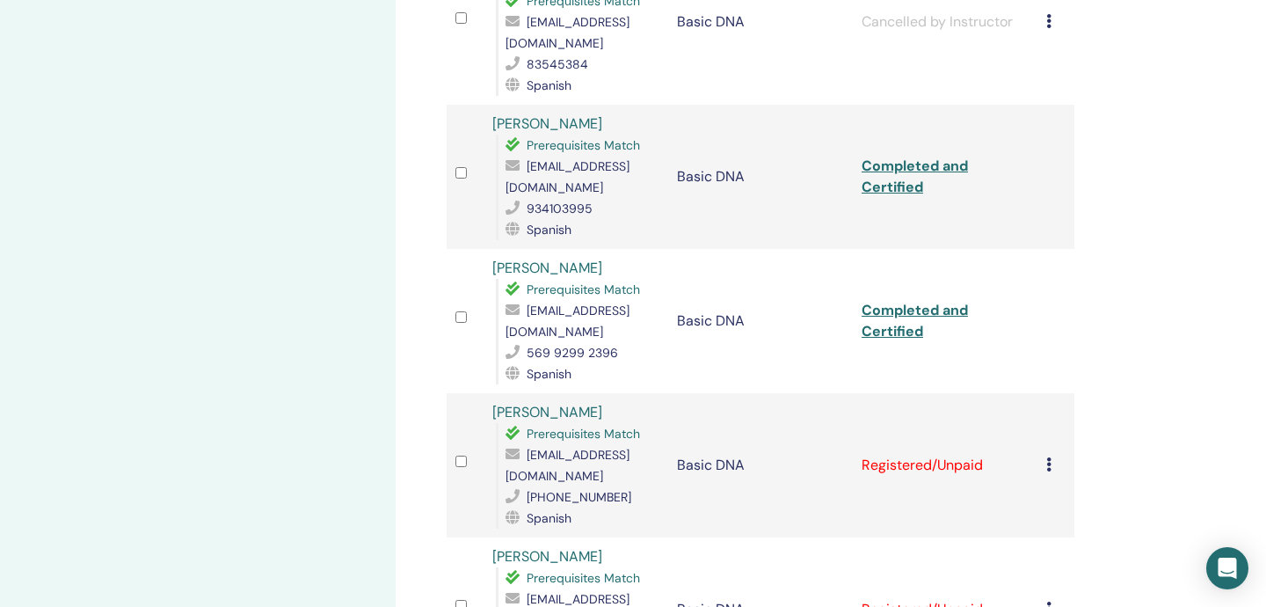
scroll to position [994, 0]
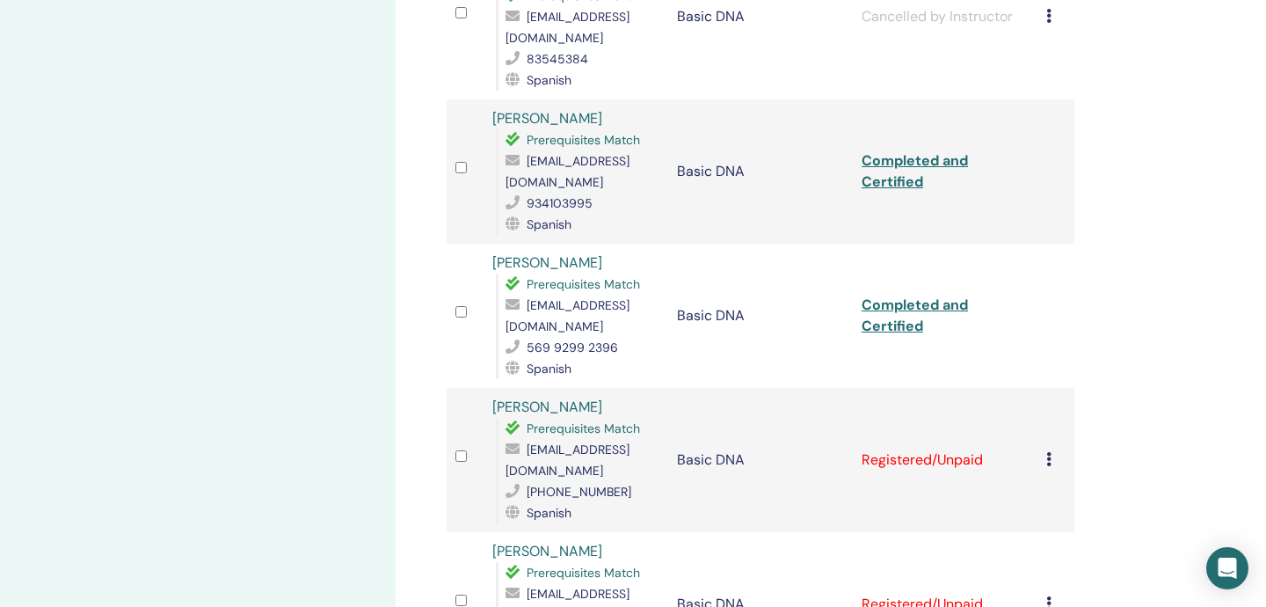
click at [1050, 452] on icon at bounding box center [1048, 459] width 5 height 14
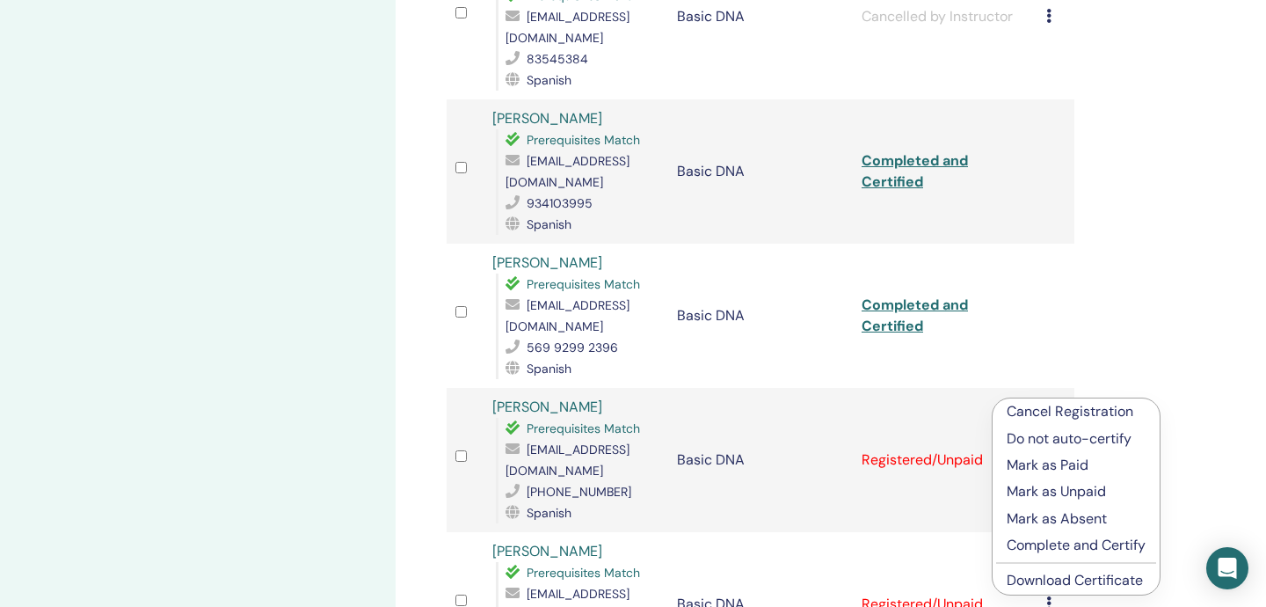
click at [1049, 546] on p "Complete and Certify" at bounding box center [1076, 545] width 139 height 21
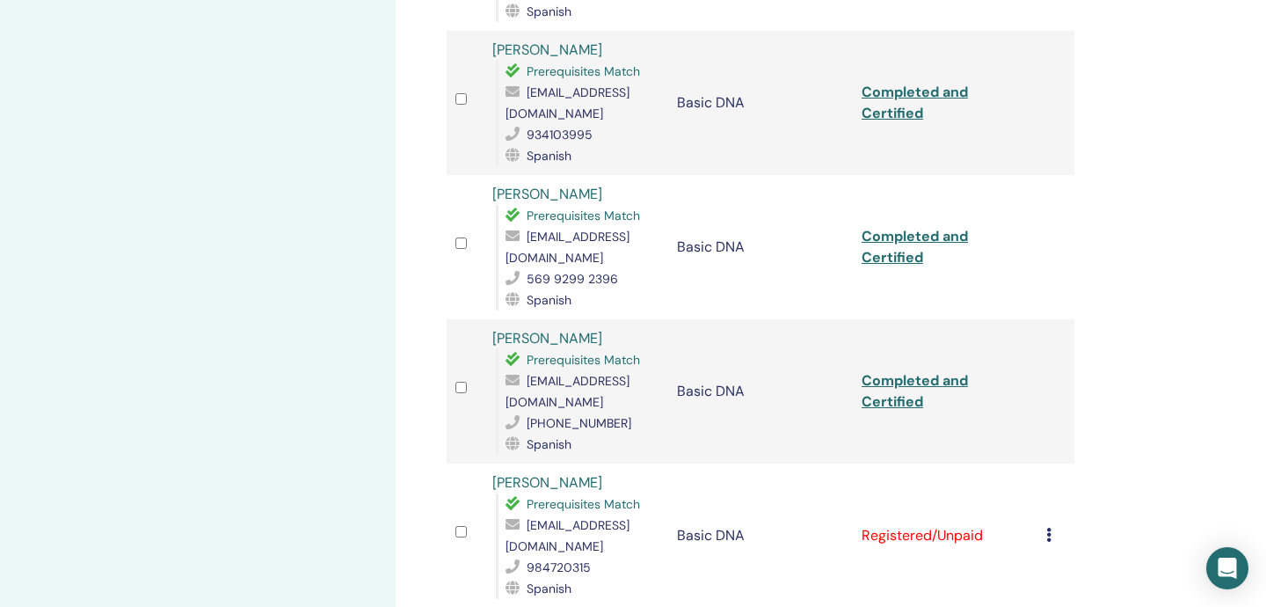
scroll to position [1125, 0]
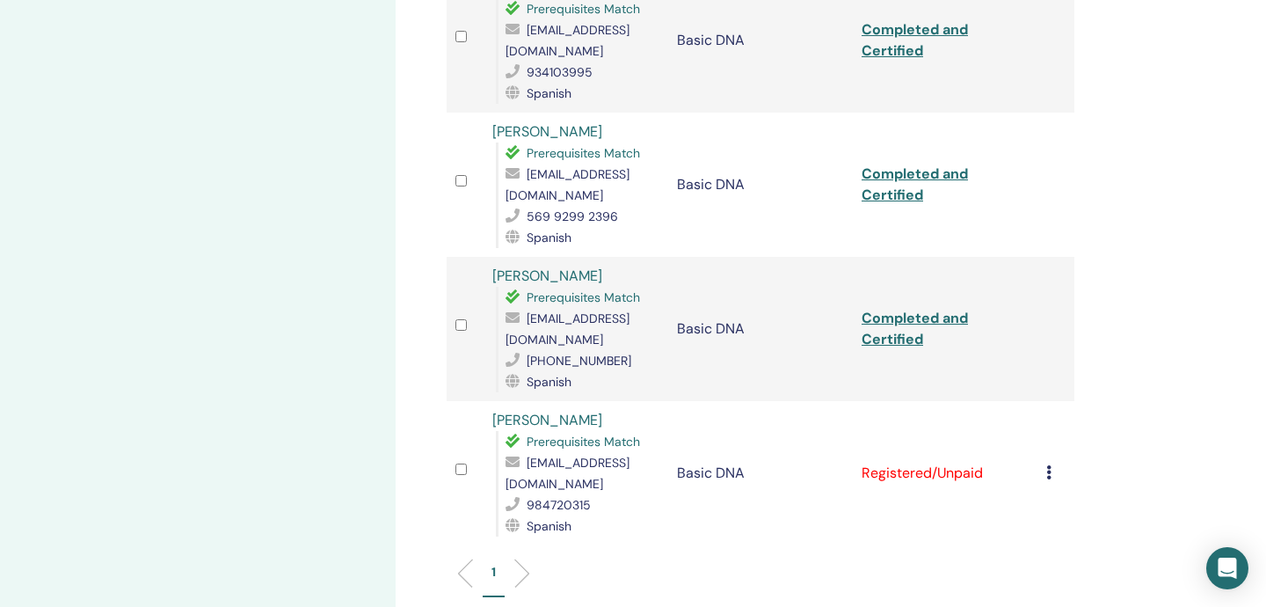
click at [1049, 465] on icon at bounding box center [1048, 472] width 5 height 14
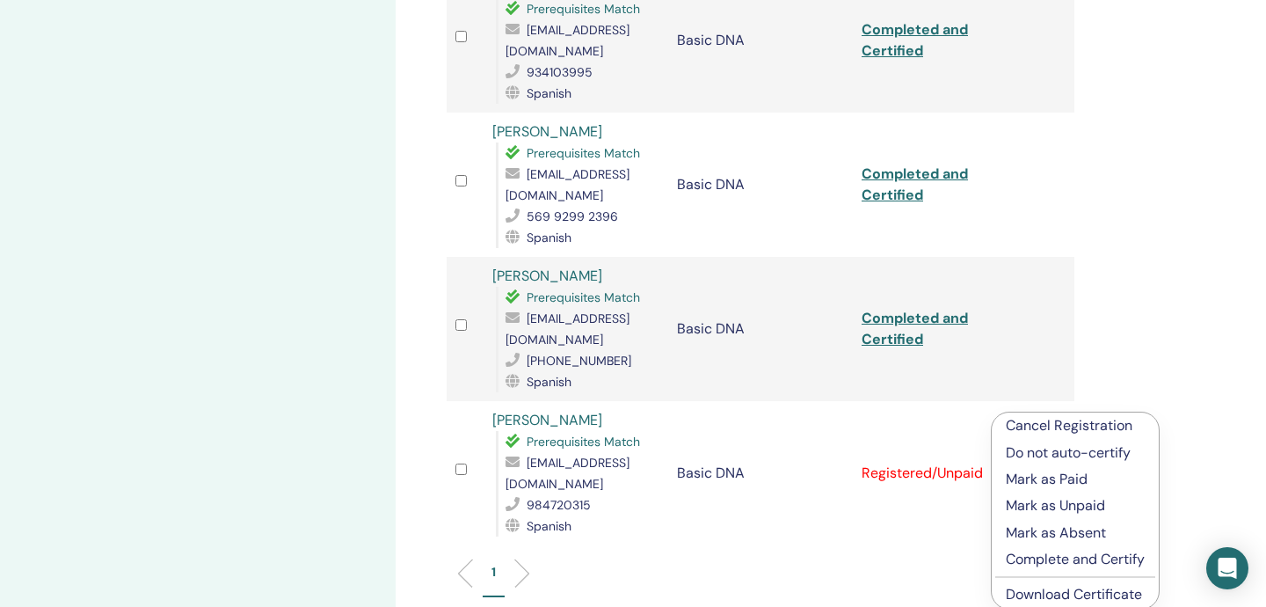
click at [1055, 558] on p "Complete and Certify" at bounding box center [1075, 559] width 139 height 21
